Goal: Information Seeking & Learning: Check status

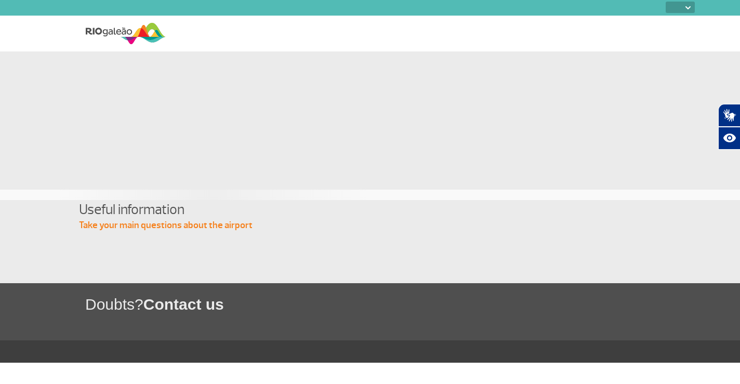
select select
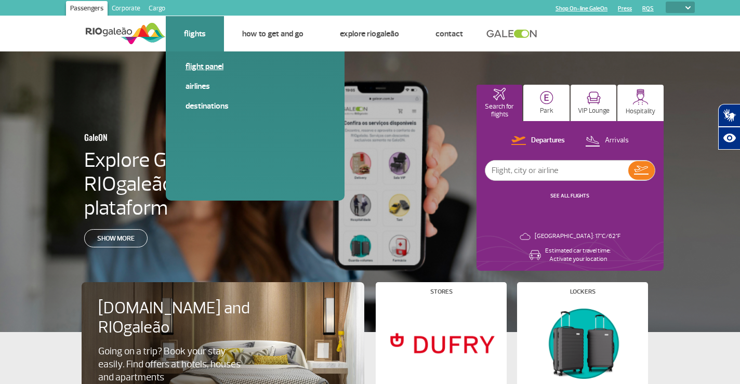
click at [201, 67] on link "Flight panel" at bounding box center [255, 66] width 139 height 11
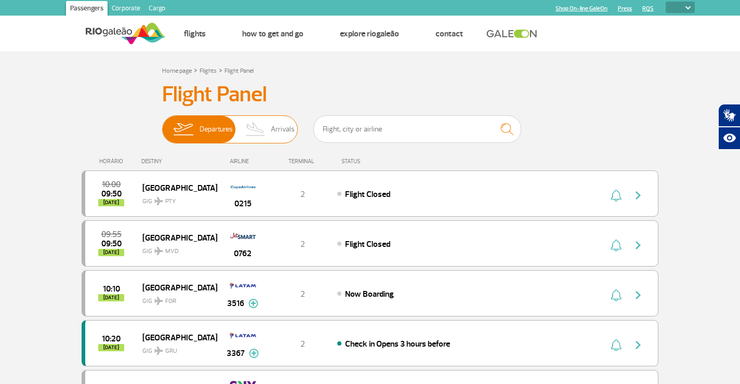
click at [207, 121] on span "Departures" at bounding box center [216, 129] width 33 height 27
click at [162, 124] on input "Departures Arrivals" at bounding box center [162, 124] width 0 height 0
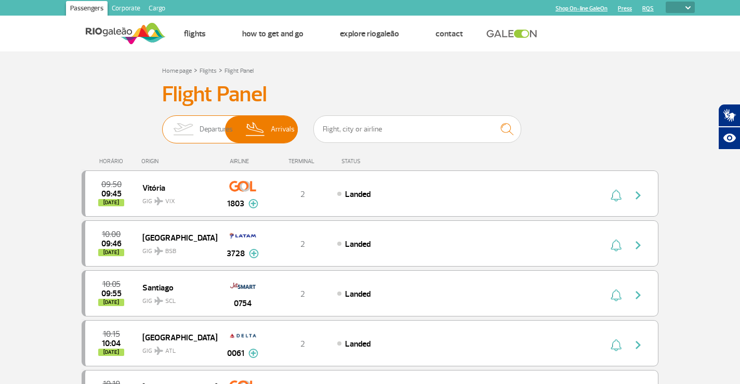
click at [205, 134] on span "Departures" at bounding box center [216, 129] width 33 height 27
click at [162, 124] on input "Departures Arrivals" at bounding box center [162, 124] width 0 height 0
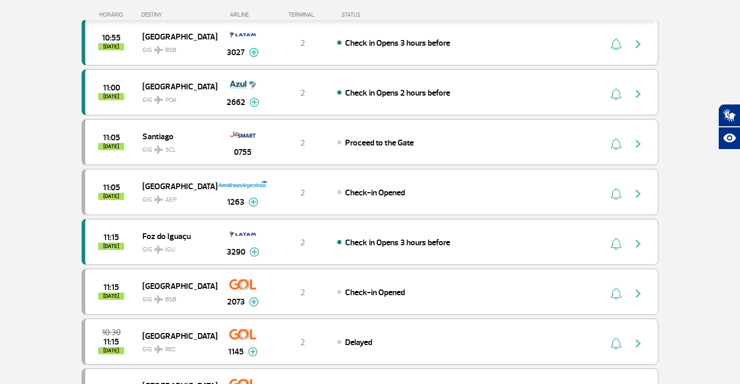
scroll to position [479, 0]
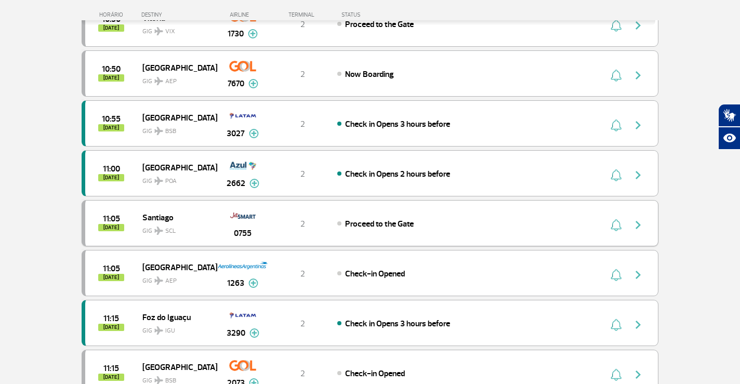
click at [277, 223] on div "2" at bounding box center [303, 223] width 69 height 11
